Goal: Information Seeking & Learning: Learn about a topic

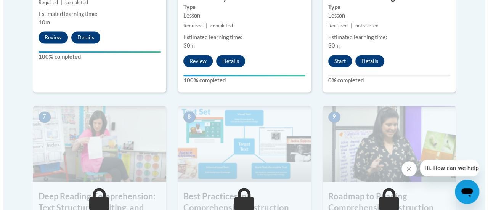
scroll to position [573, 0]
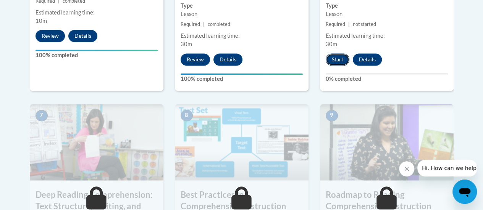
click at [336, 59] on button "Start" at bounding box center [337, 59] width 24 height 12
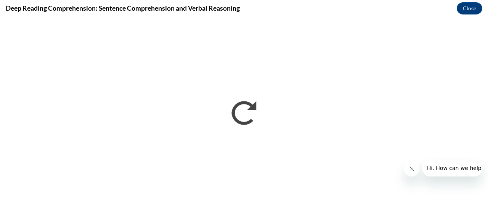
scroll to position [0, 0]
